Goal: Task Accomplishment & Management: Manage account settings

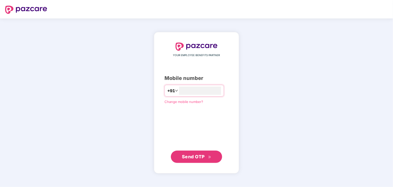
type input "**********"
click at [187, 154] on span "Send OTP" at bounding box center [193, 156] width 23 height 5
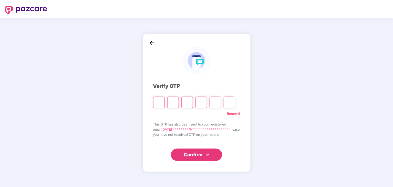
type input "*"
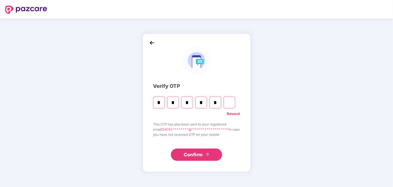
type input "*"
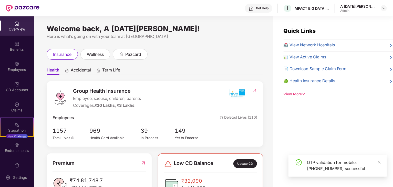
click at [17, 67] on div "Employees" at bounding box center [17, 69] width 34 height 5
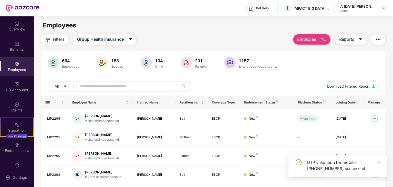
click at [151, 83] on input "text" at bounding box center [126, 86] width 92 height 8
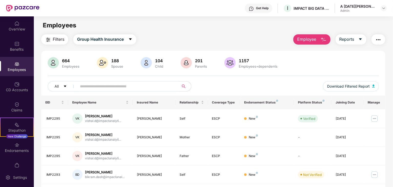
paste input "*******"
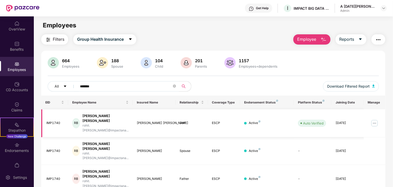
type input "*******"
click at [373, 119] on img at bounding box center [374, 123] width 8 height 8
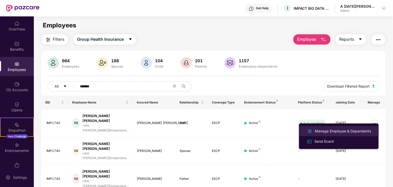
click at [346, 130] on div "Manage Employee & Dependents" at bounding box center [343, 131] width 58 height 6
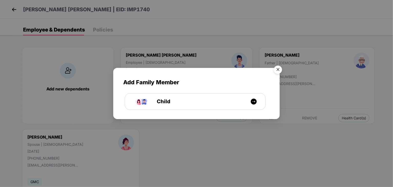
click at [280, 70] on img "Close" at bounding box center [278, 70] width 14 height 14
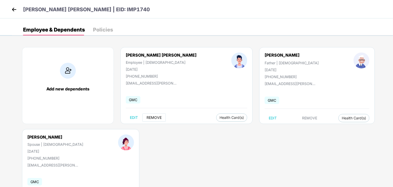
click at [159, 117] on span "REMOVE" at bounding box center [153, 118] width 15 height 4
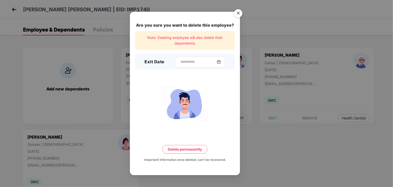
click at [221, 62] on img at bounding box center [219, 62] width 4 height 4
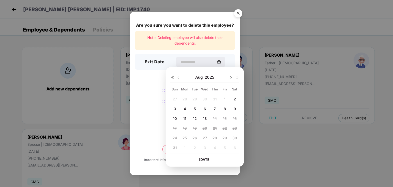
click at [180, 78] on img at bounding box center [178, 78] width 4 height 4
click at [197, 118] on div "15" at bounding box center [195, 119] width 8 height 8
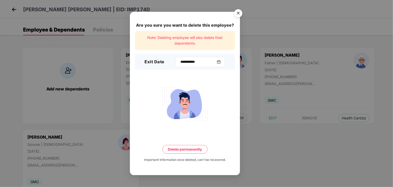
click at [221, 61] on img at bounding box center [219, 62] width 4 height 4
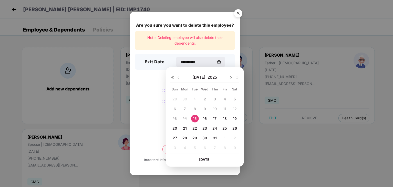
click at [230, 76] on img at bounding box center [231, 78] width 4 height 4
click at [225, 100] on div "1" at bounding box center [225, 99] width 8 height 8
type input "**********"
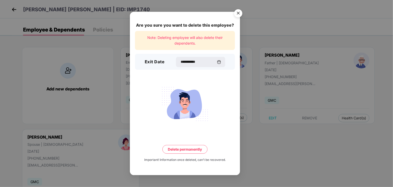
click at [191, 148] on button "Delete permanently" at bounding box center [184, 149] width 45 height 9
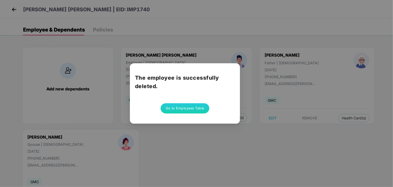
click at [193, 105] on button "Go to Employees Table" at bounding box center [185, 108] width 49 height 10
